Goal: Complete application form

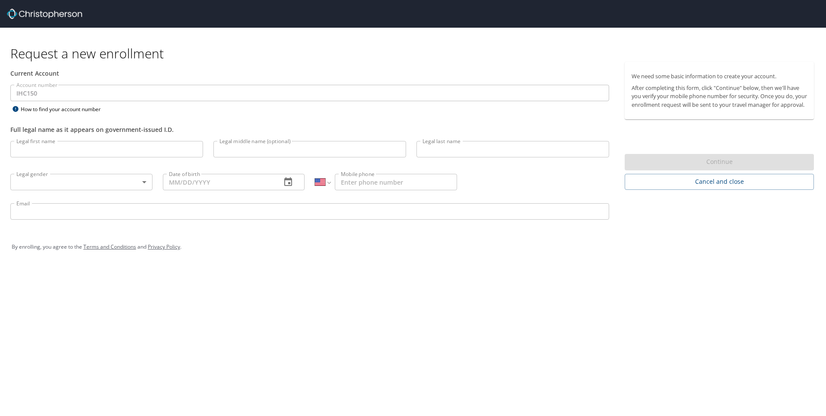
select select "US"
click at [87, 147] on input "Legal first name" at bounding box center [106, 149] width 193 height 16
type input "[PERSON_NAME]"
type input "[DATE]"
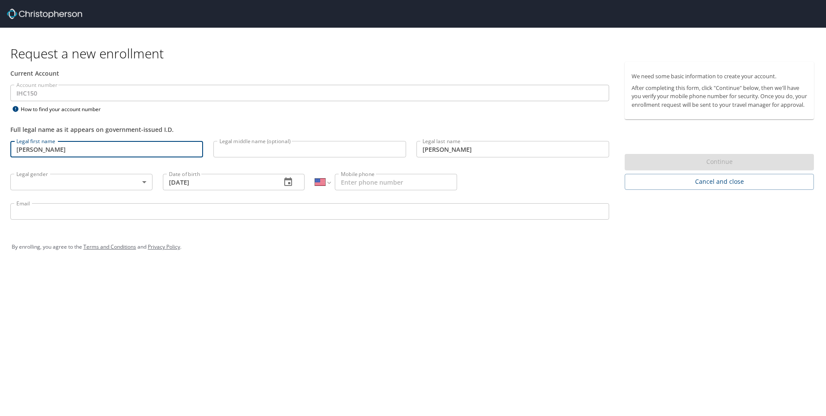
click at [286, 150] on input "Legal middle name (optional)" at bounding box center [310, 149] width 193 height 16
drag, startPoint x: 155, startPoint y: 151, endPoint x: 43, endPoint y: 155, distance: 112.0
click at [43, 155] on input "[PERSON_NAME]" at bounding box center [106, 149] width 193 height 16
type input "[PERSON_NAME]"
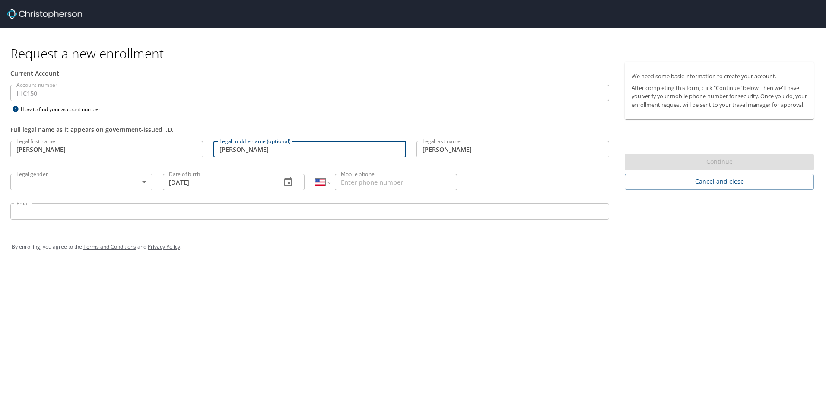
type input "[PERSON_NAME]"
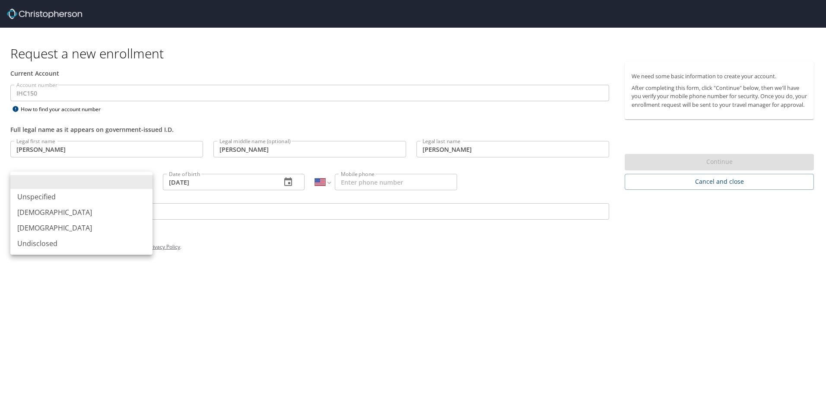
click at [22, 180] on body "Request a new enrollment Current Account Account number IHC150 Account number H…" at bounding box center [413, 208] width 826 height 416
click at [37, 227] on li "[DEMOGRAPHIC_DATA]" at bounding box center [81, 228] width 142 height 16
type input "[DEMOGRAPHIC_DATA]"
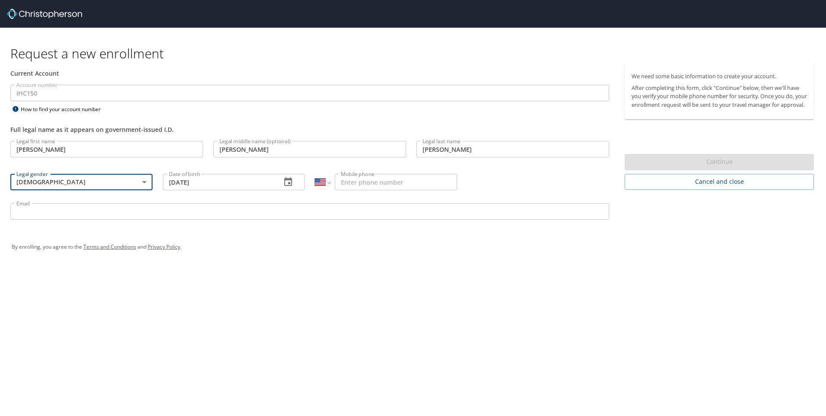
drag, startPoint x: 387, startPoint y: 185, endPoint x: 384, endPoint y: 179, distance: 6.6
click at [387, 185] on input "Mobile phone" at bounding box center [396, 182] width 122 height 16
type input "[PHONE_NUMBER]"
click at [150, 207] on input "Email" at bounding box center [309, 211] width 599 height 16
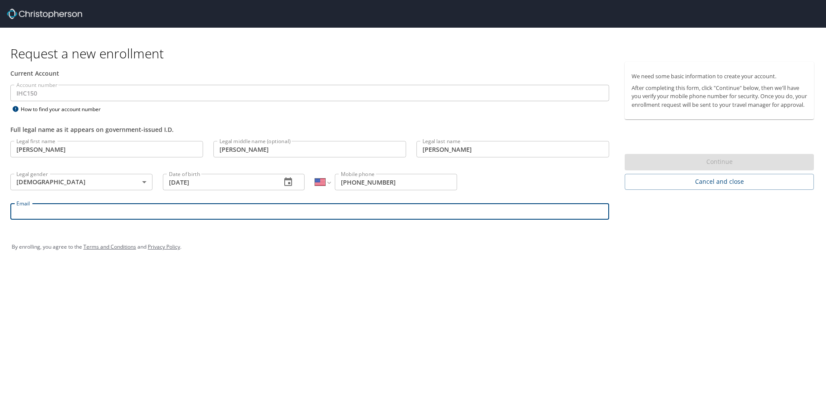
type input "[PERSON_NAME][EMAIL_ADDRESS][PERSON_NAME][DOMAIN_NAME]"
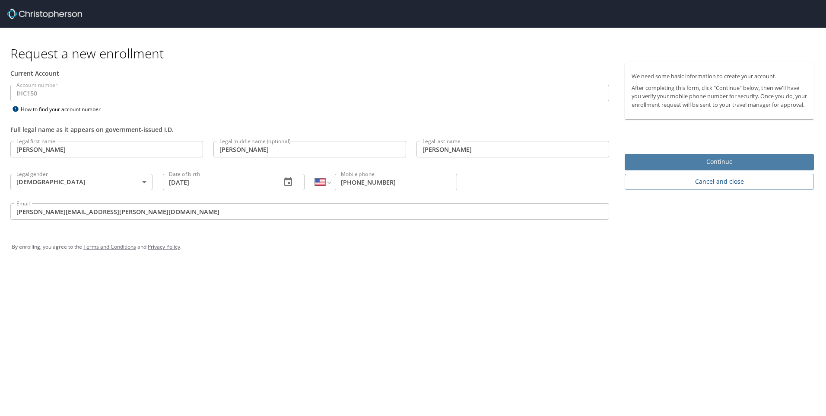
click at [712, 167] on span "Continue" at bounding box center [719, 161] width 175 height 11
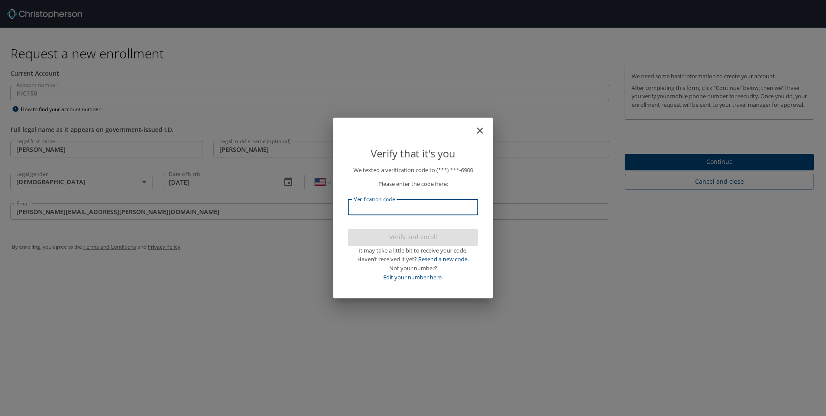
click at [424, 207] on input "Verification code" at bounding box center [413, 207] width 131 height 16
click at [357, 209] on input "74220" at bounding box center [413, 207] width 131 height 16
type input "794220"
click at [373, 238] on span "Verify and enroll" at bounding box center [413, 237] width 117 height 11
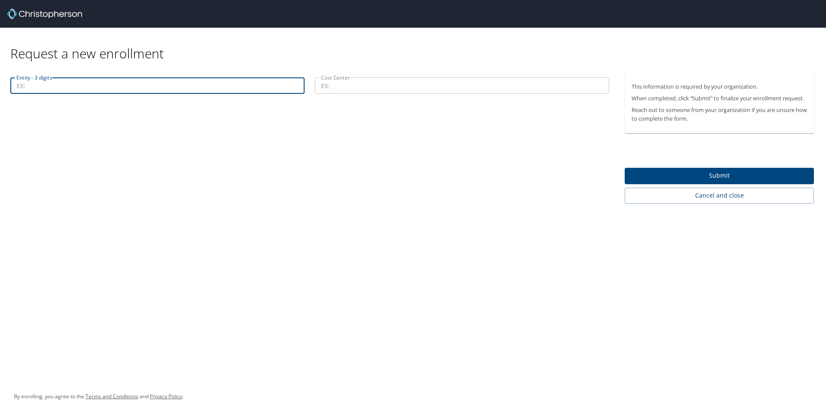
click at [103, 84] on input "Entity - 3 digits" at bounding box center [157, 85] width 294 height 16
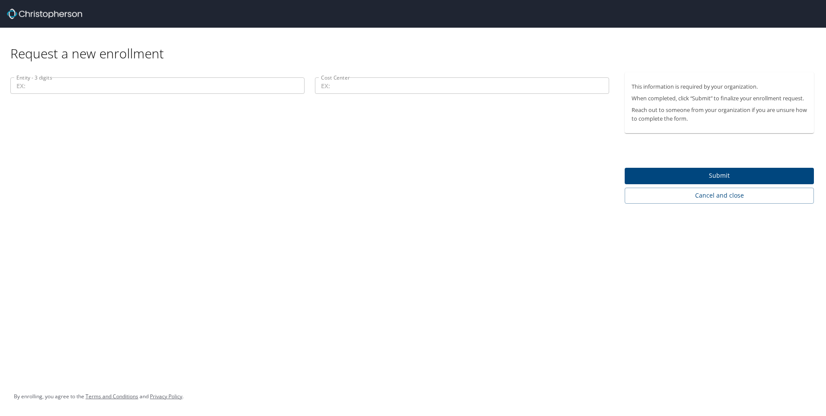
click at [392, 210] on div "Request a new enrollment Entity - 3 digits Entity - 3 digits Cost Center Cost C…" at bounding box center [413, 208] width 826 height 416
click at [62, 85] on input "Entity - 3 digits" at bounding box center [157, 85] width 294 height 16
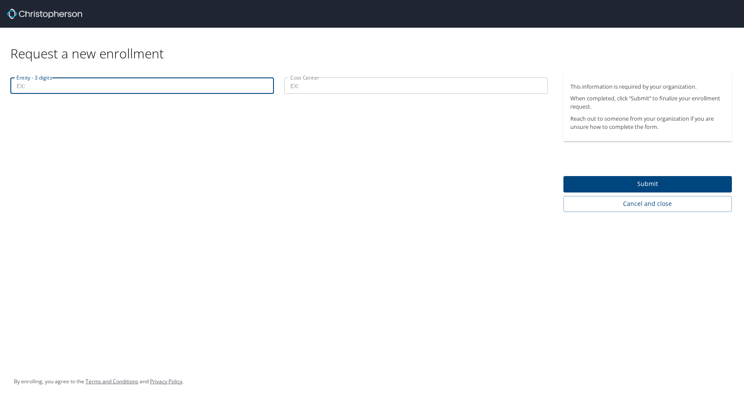
click at [204, 83] on input "Entity - 3 digits" at bounding box center [142, 85] width 264 height 16
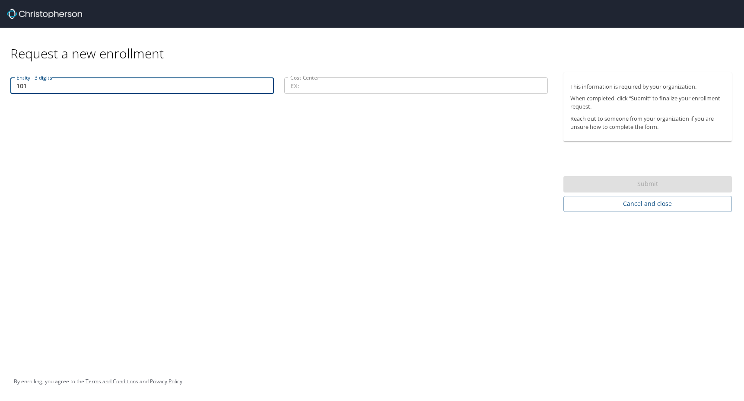
type input "101"
click at [327, 86] on input "Cost Center" at bounding box center [416, 85] width 264 height 16
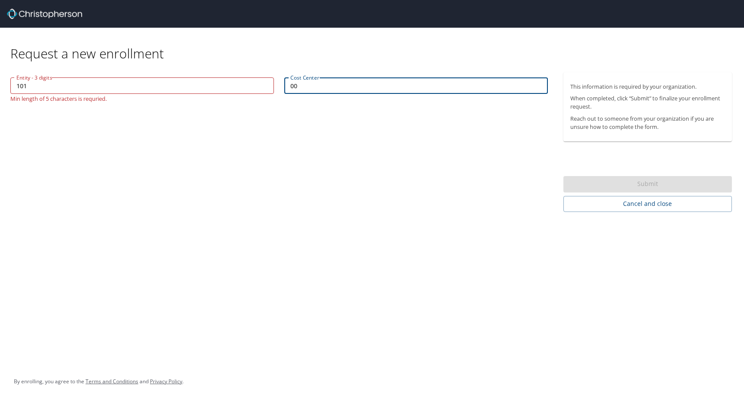
type input "00"
drag, startPoint x: 32, startPoint y: 84, endPoint x: -40, endPoint y: 84, distance: 71.7
click at [0, 84] on html "Request a new enrollment Entity - 3 digits 101 Entity - 3 digits Min length of …" at bounding box center [372, 200] width 744 height 401
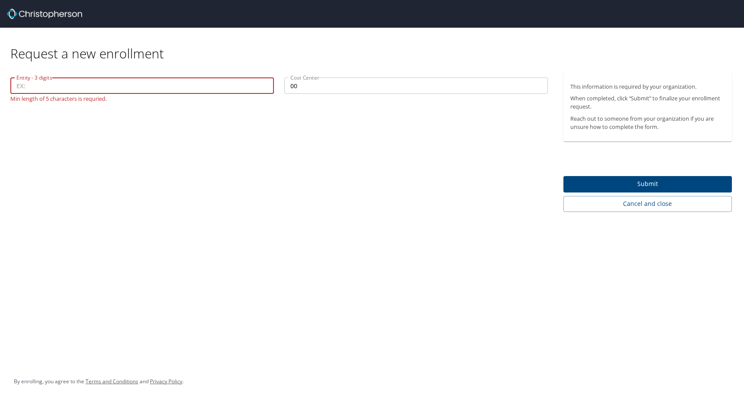
click at [344, 86] on input "00" at bounding box center [416, 85] width 264 height 16
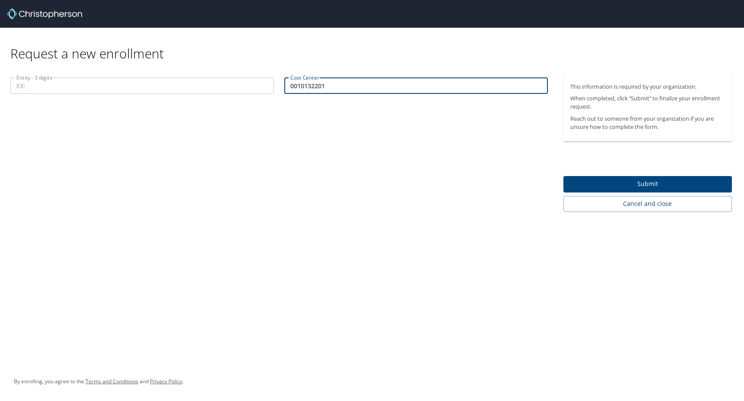
click at [306, 84] on input "0010132201" at bounding box center [416, 85] width 264 height 16
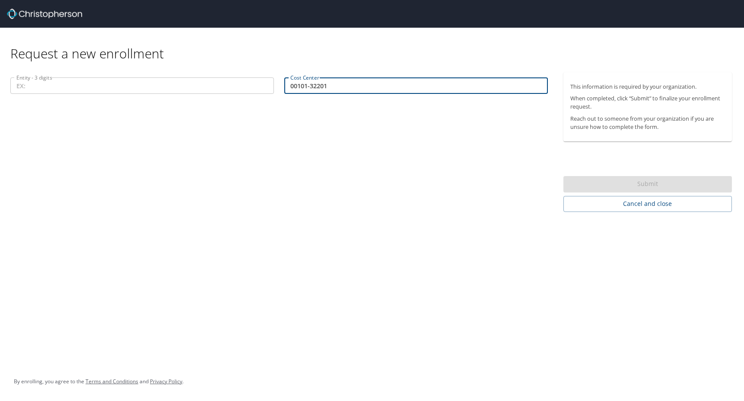
click at [198, 86] on input "Entity - 3 digits" at bounding box center [142, 85] width 264 height 16
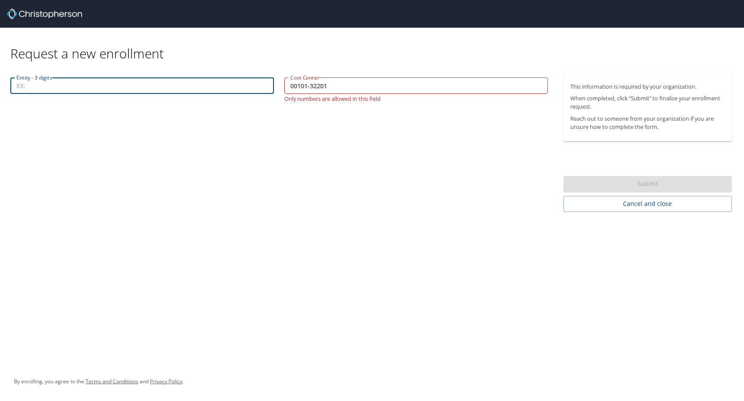
click at [311, 86] on input "00101-32201" at bounding box center [416, 85] width 264 height 16
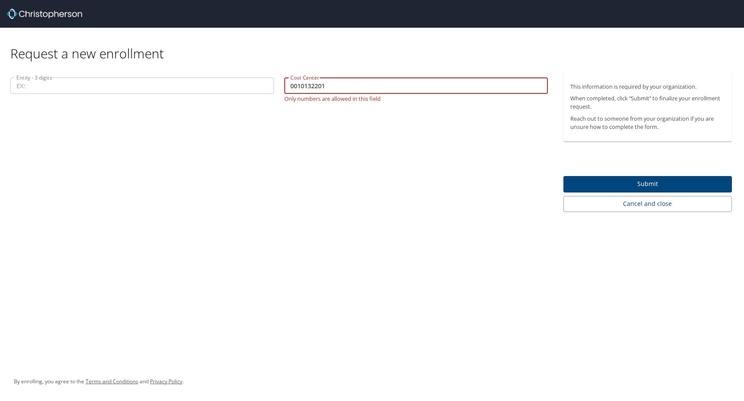
type input "0010132201"
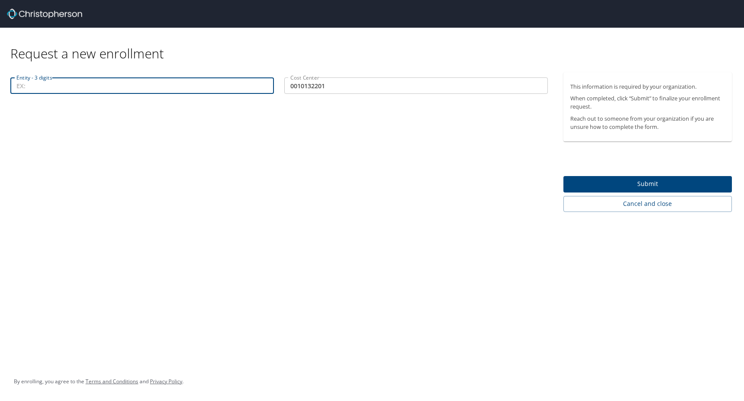
click at [128, 82] on input "Entity - 3 digits" at bounding box center [142, 85] width 264 height 16
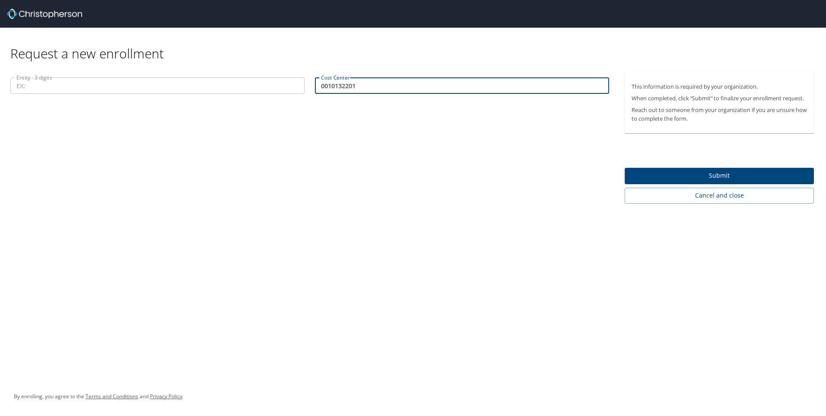
drag, startPoint x: 328, startPoint y: 89, endPoint x: 313, endPoint y: 89, distance: 14.7
click at [313, 89] on div "Cost Center 0010132201 Cost Center" at bounding box center [462, 86] width 305 height 29
drag, startPoint x: 363, startPoint y: 84, endPoint x: 315, endPoint y: 81, distance: 48.5
click at [315, 81] on div "Cost Center 0010132201 Cost Center" at bounding box center [462, 86] width 305 height 29
click at [88, 94] on p at bounding box center [157, 95] width 294 height 2
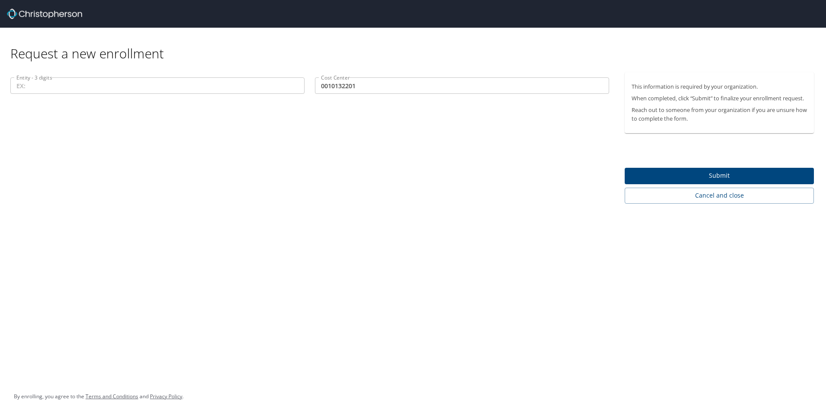
click at [88, 88] on input "Entity - 3 digits" at bounding box center [157, 85] width 294 height 16
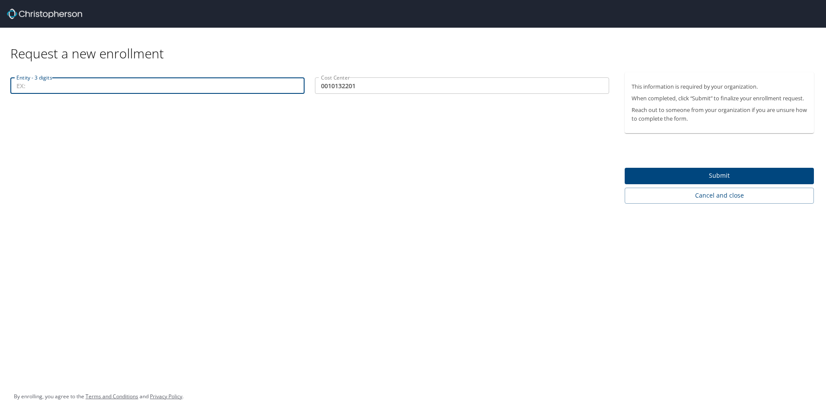
paste input "0010132201"
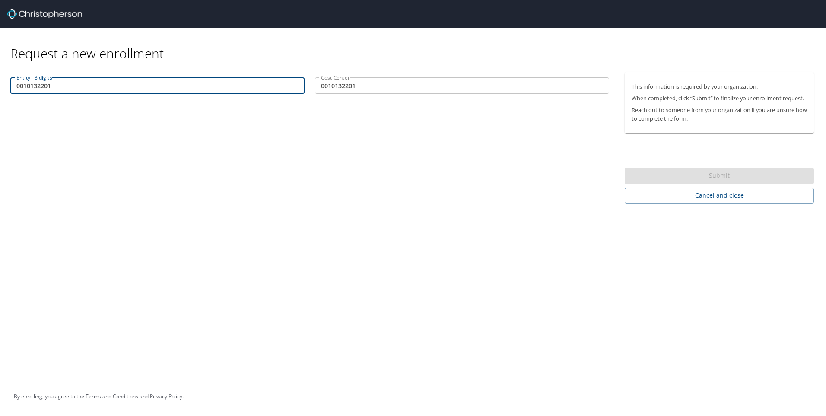
type input "0010132201"
click at [327, 85] on input "0010132201" at bounding box center [462, 85] width 294 height 16
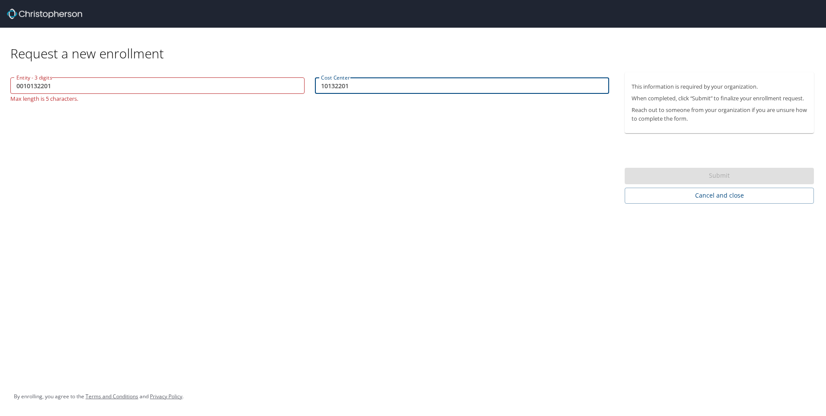
type input "10132201"
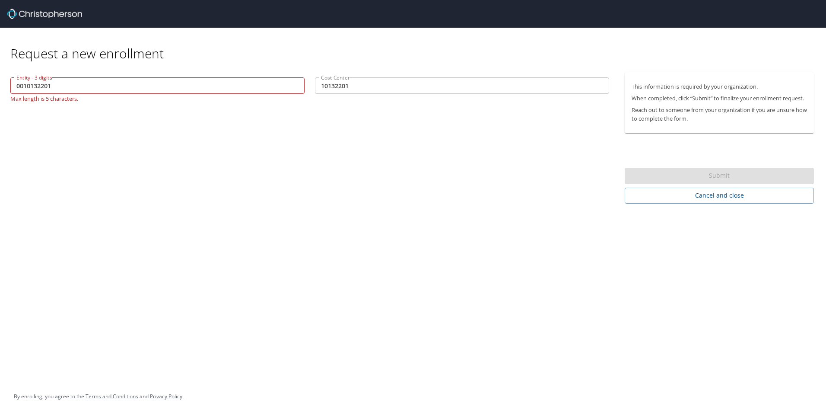
click at [381, 124] on div "Entity - 3 digits 0010132201 Entity - 3 digits Max length is 5 characters. Cost…" at bounding box center [310, 137] width 620 height 131
click at [147, 82] on input "0010132201" at bounding box center [157, 85] width 294 height 16
click at [19, 86] on input "0010132201" at bounding box center [157, 85] width 294 height 16
click at [37, 86] on input "0010132201" at bounding box center [157, 85] width 294 height 16
drag, startPoint x: 63, startPoint y: 86, endPoint x: 34, endPoint y: 90, distance: 29.2
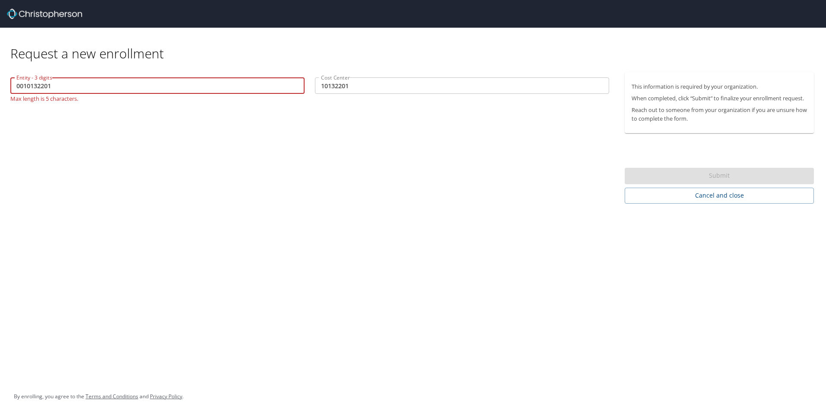
click at [34, 90] on input "0010132201" at bounding box center [157, 85] width 294 height 16
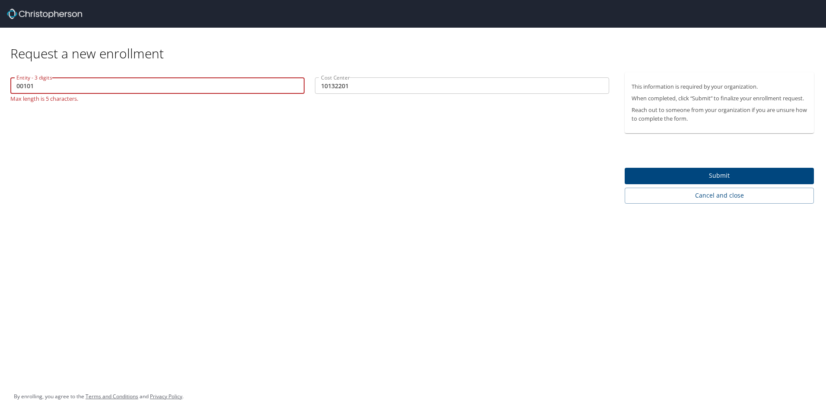
type input "00101"
click at [70, 118] on div "Entity - 3 digits 00101 Entity - 3 digits Max length is 5 characters. Cost Cent…" at bounding box center [310, 137] width 620 height 131
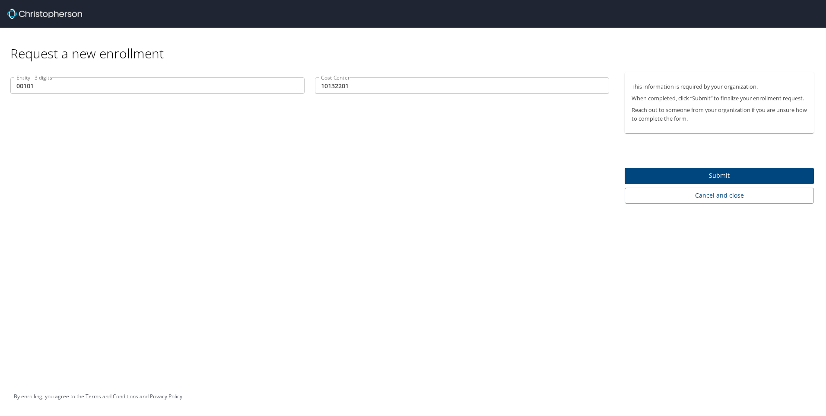
click at [70, 86] on input "00101" at bounding box center [157, 85] width 294 height 16
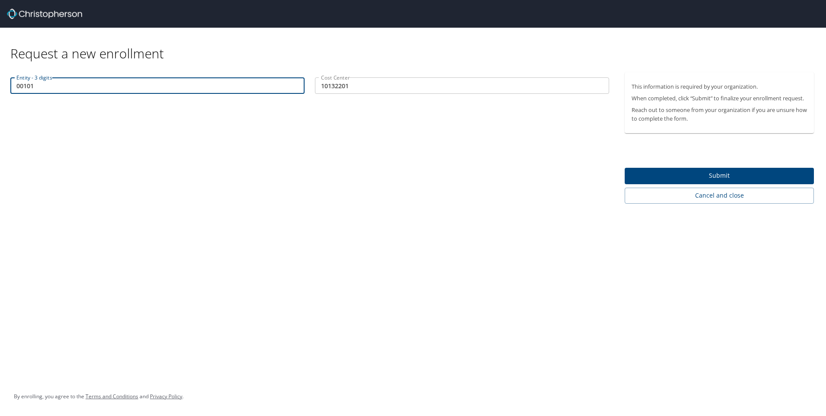
click at [406, 85] on input "10132201" at bounding box center [462, 85] width 294 height 16
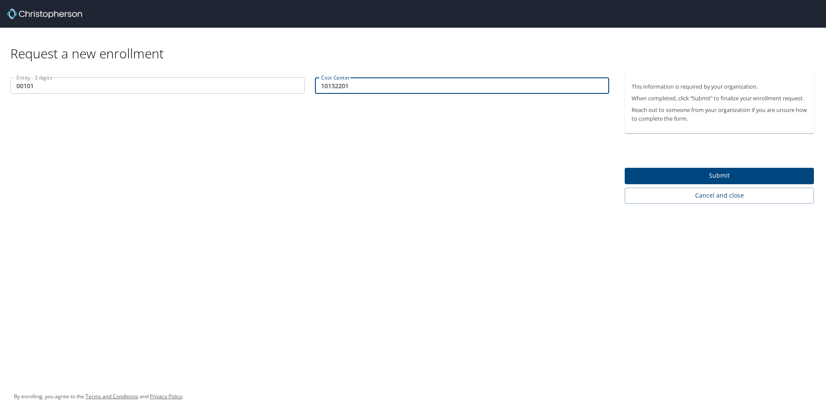
drag, startPoint x: 330, startPoint y: 88, endPoint x: 311, endPoint y: 88, distance: 19.4
click at [311, 88] on div "Cost Center 10132201 Cost Center" at bounding box center [462, 86] width 305 height 29
type input "32201"
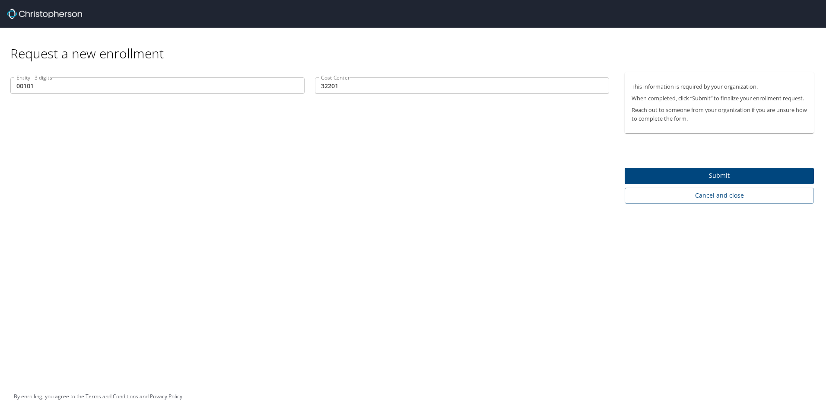
click at [443, 133] on div "Entity - 3 digits 00101 Entity - 3 digits Cost Center 32201 Cost Center" at bounding box center [310, 137] width 620 height 131
click at [756, 172] on span "Submit" at bounding box center [719, 175] width 175 height 11
